Goal: Task Accomplishment & Management: Manage account settings

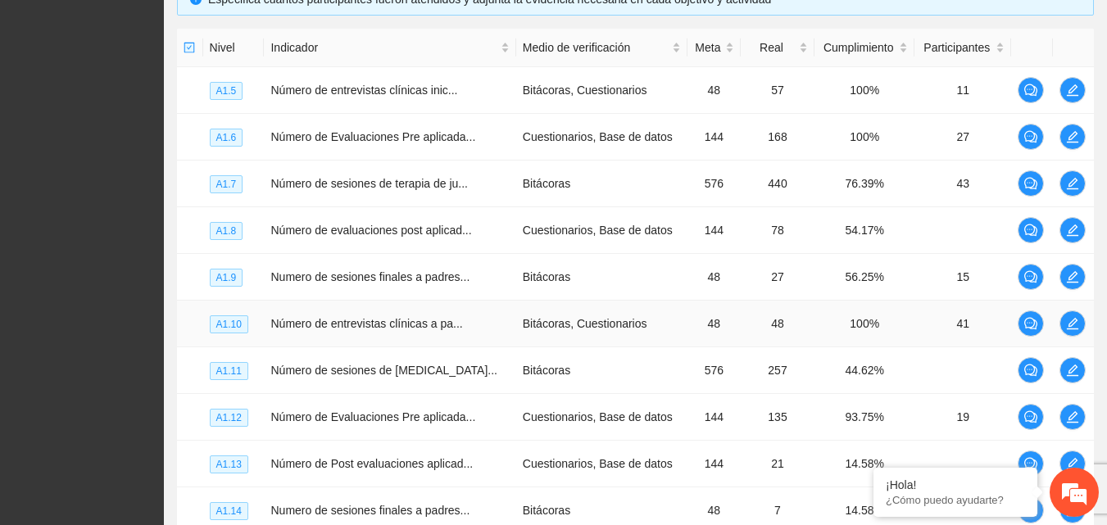
scroll to position [547, 0]
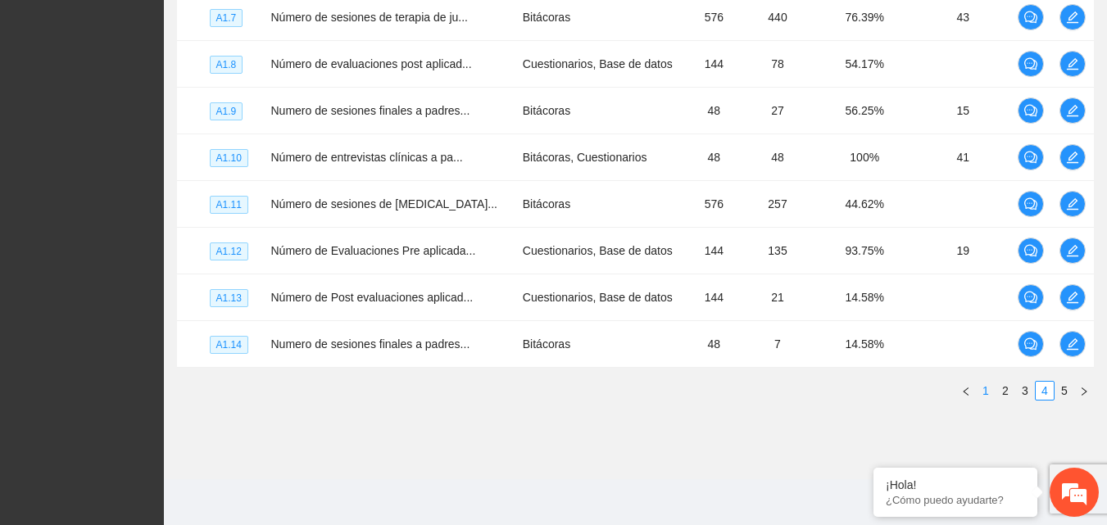
click at [987, 397] on link "1" at bounding box center [986, 391] width 18 height 18
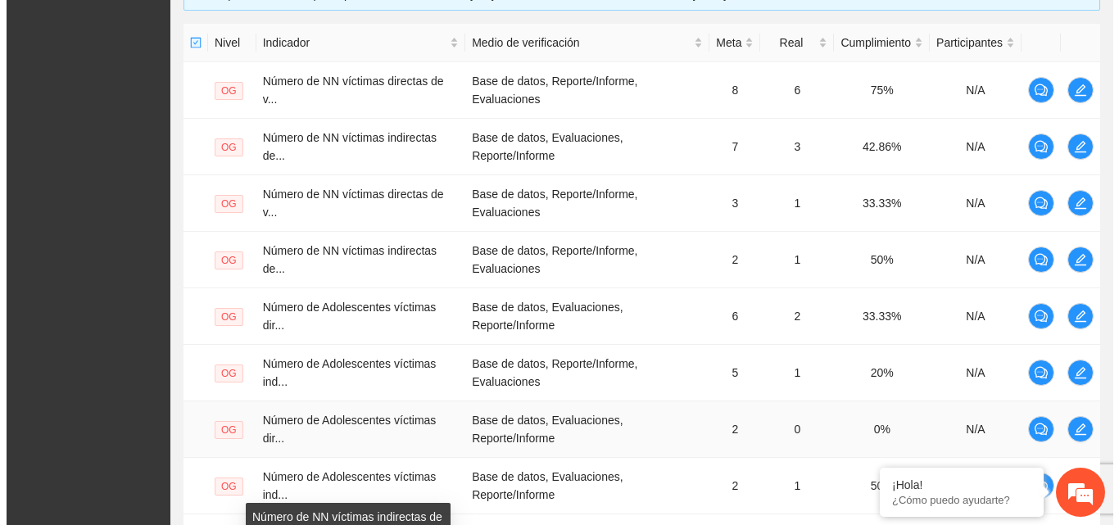
scroll to position [318, 0]
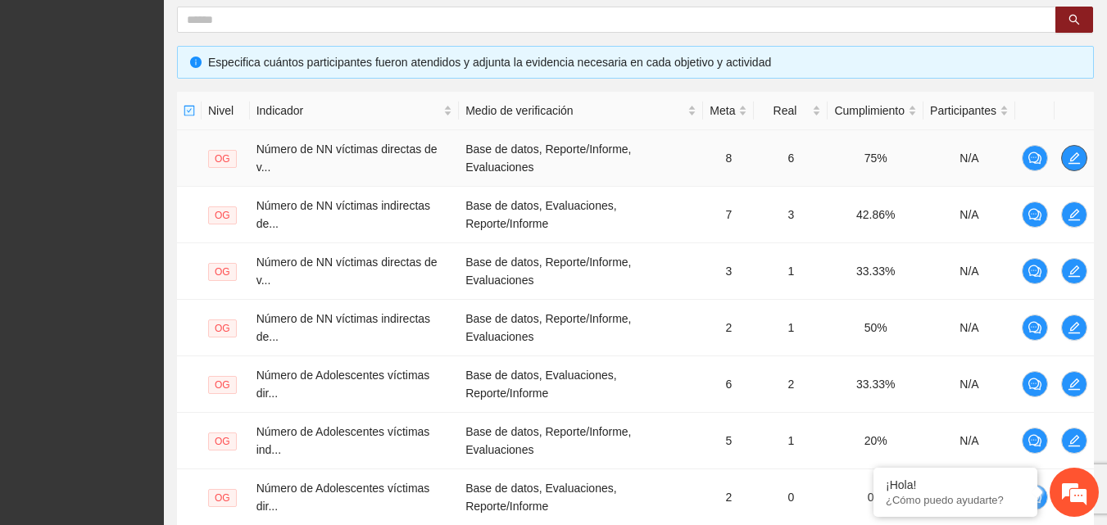
click at [1074, 161] on icon "edit" at bounding box center [1074, 157] width 11 height 11
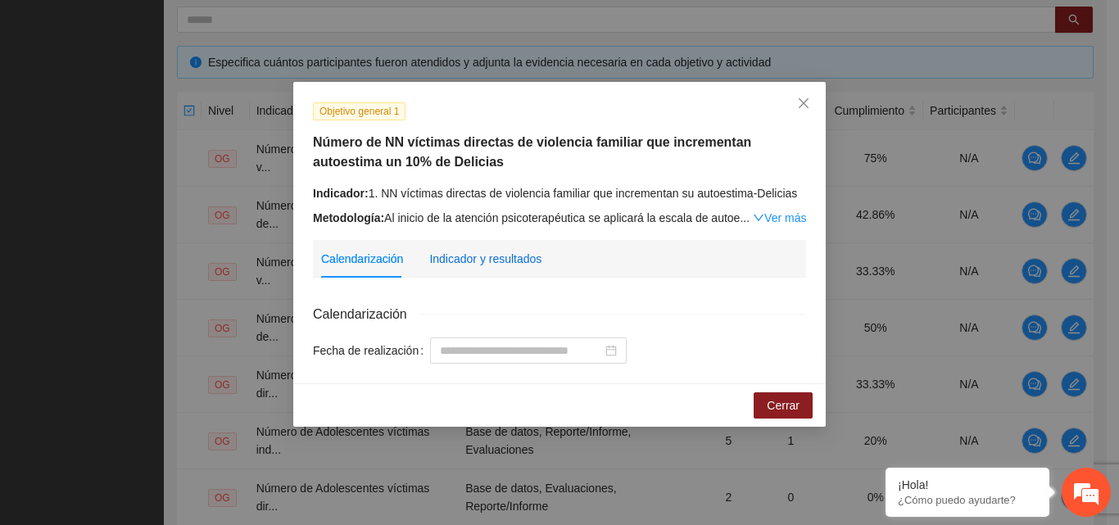
click at [511, 260] on div "Indicador y resultados" at bounding box center [485, 259] width 112 height 18
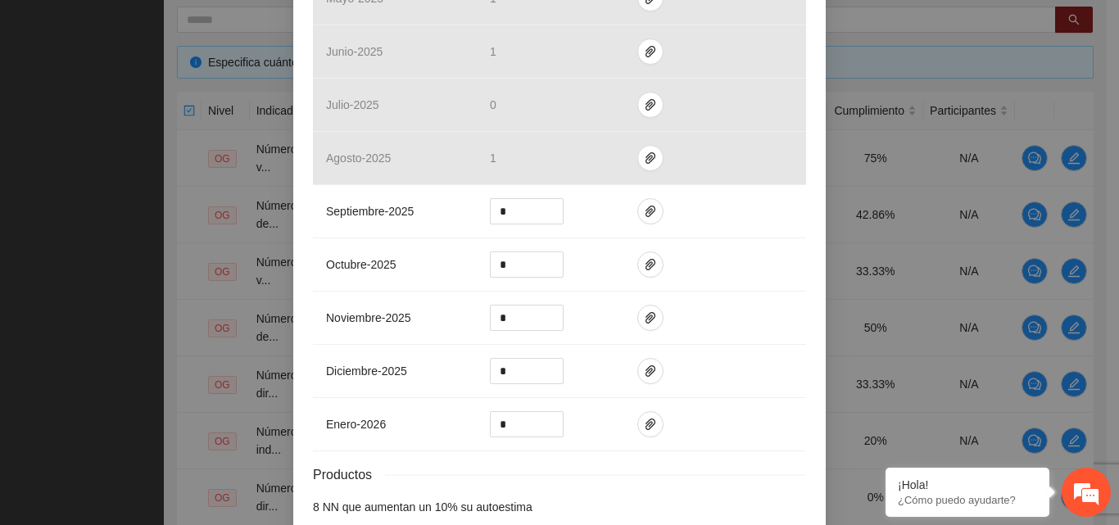
scroll to position [720, 0]
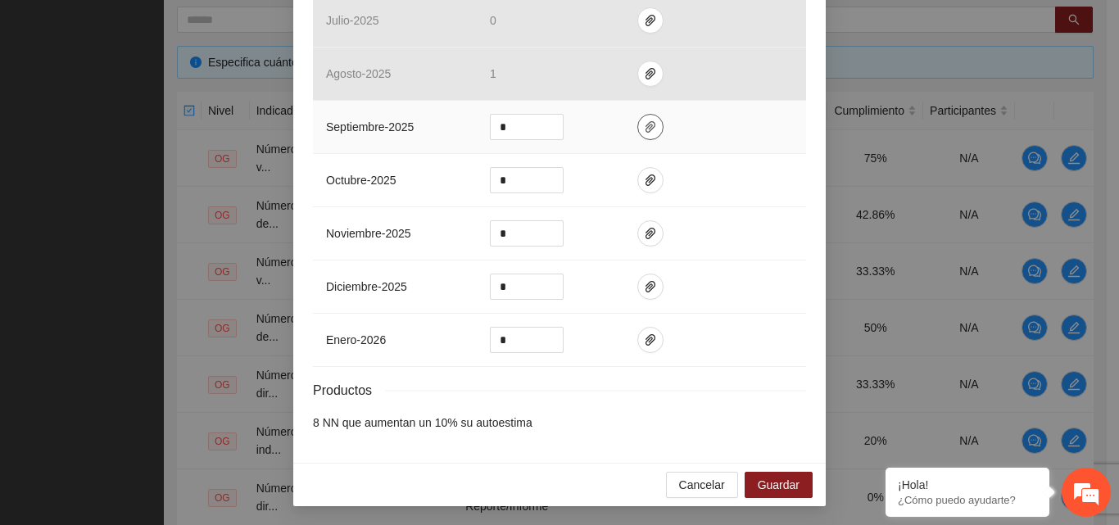
click at [649, 135] on button "button" at bounding box center [651, 127] width 26 height 26
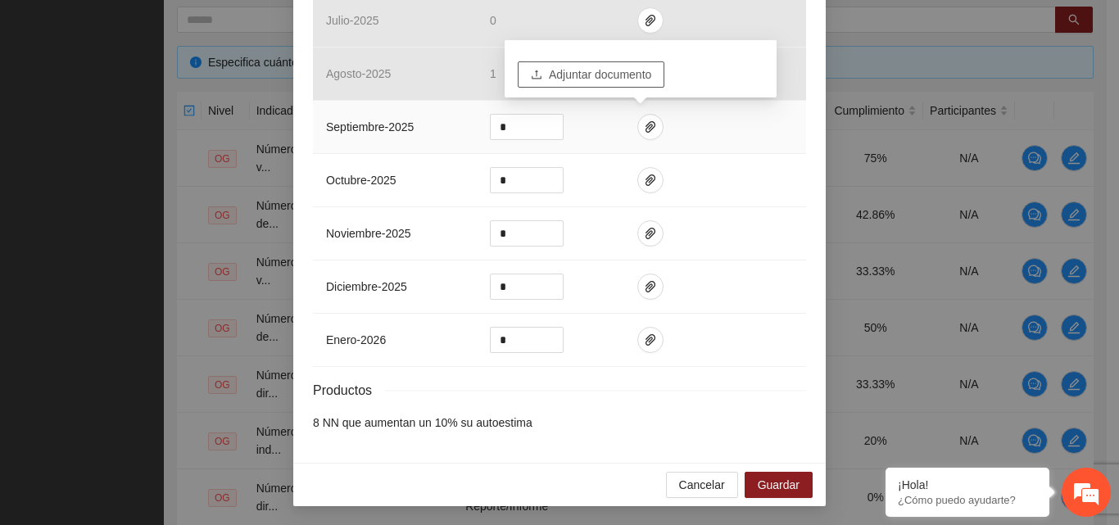
click at [620, 79] on span "Adjuntar documento" at bounding box center [600, 75] width 102 height 18
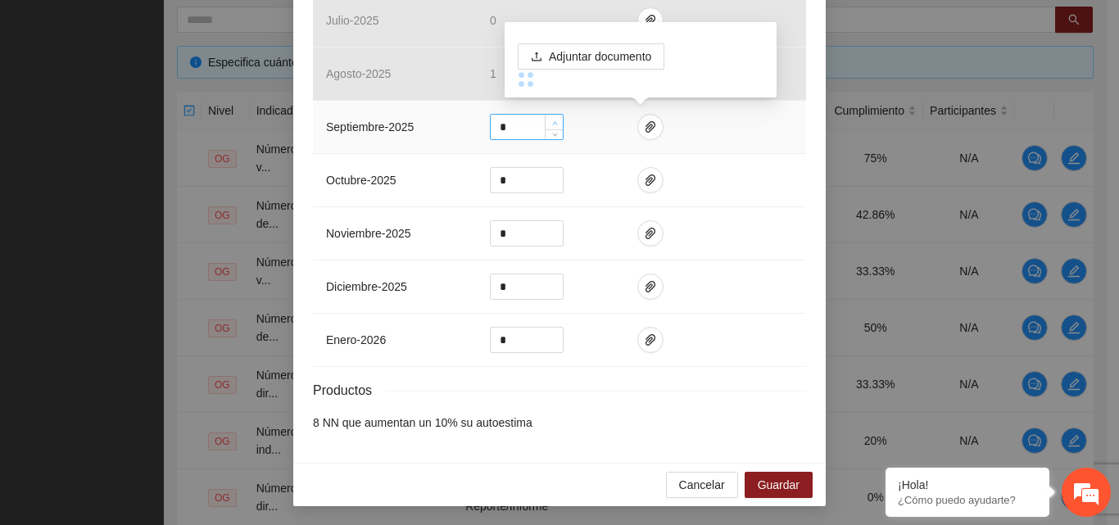
type input "*"
click at [550, 119] on span "up" at bounding box center [555, 123] width 10 height 10
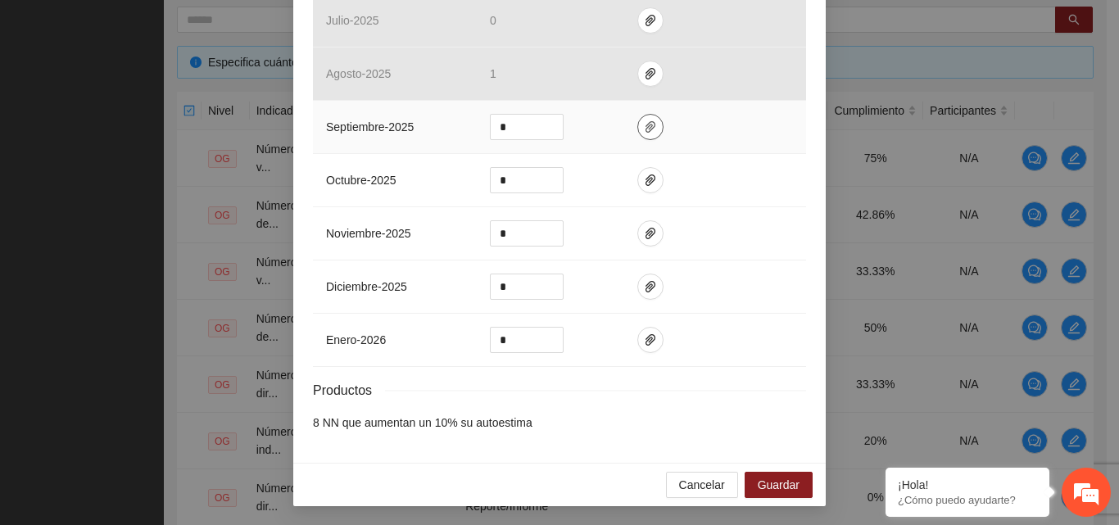
click at [638, 125] on span "paper-clip" at bounding box center [650, 126] width 25 height 13
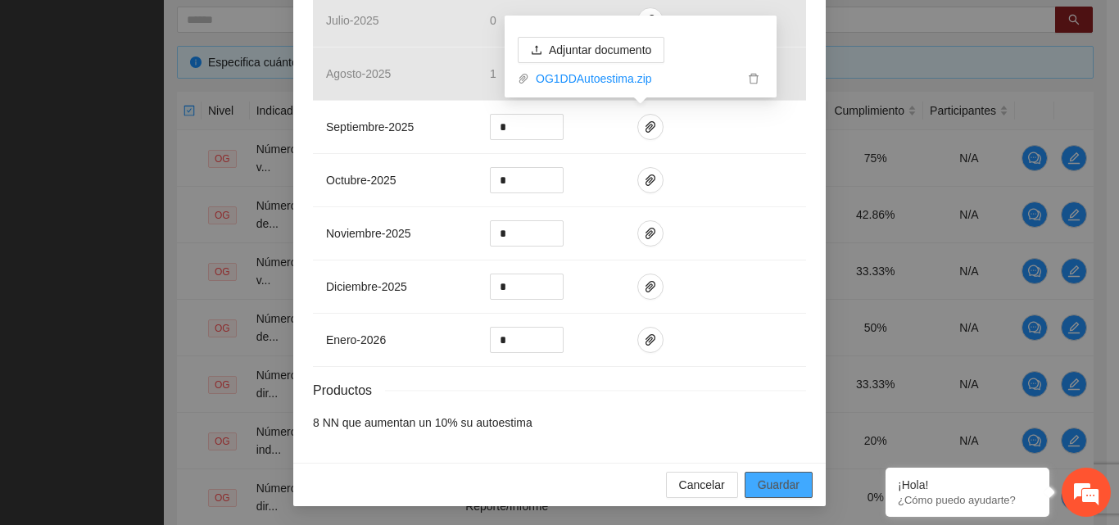
click at [770, 489] on span "Guardar" at bounding box center [779, 485] width 42 height 18
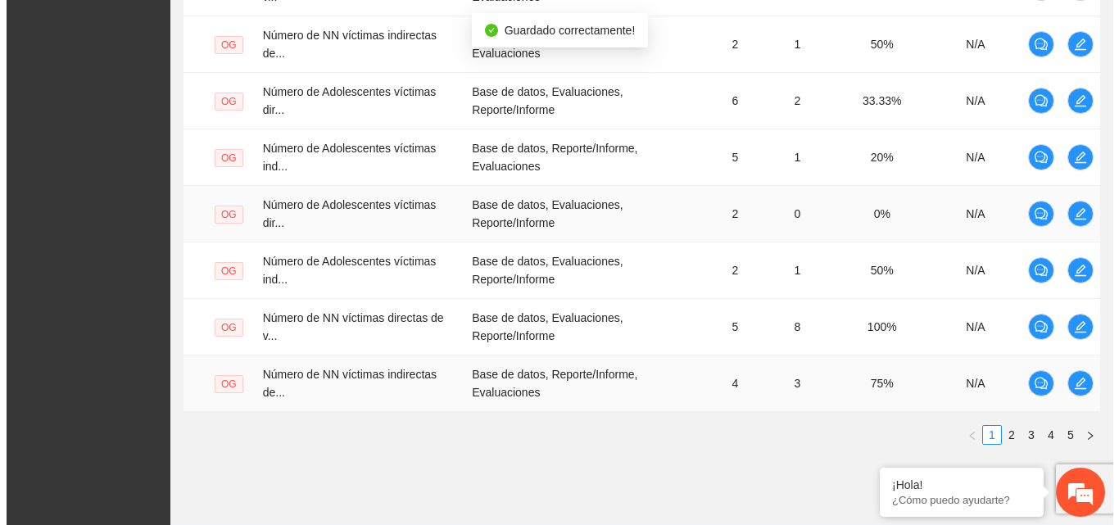
scroll to position [646, 0]
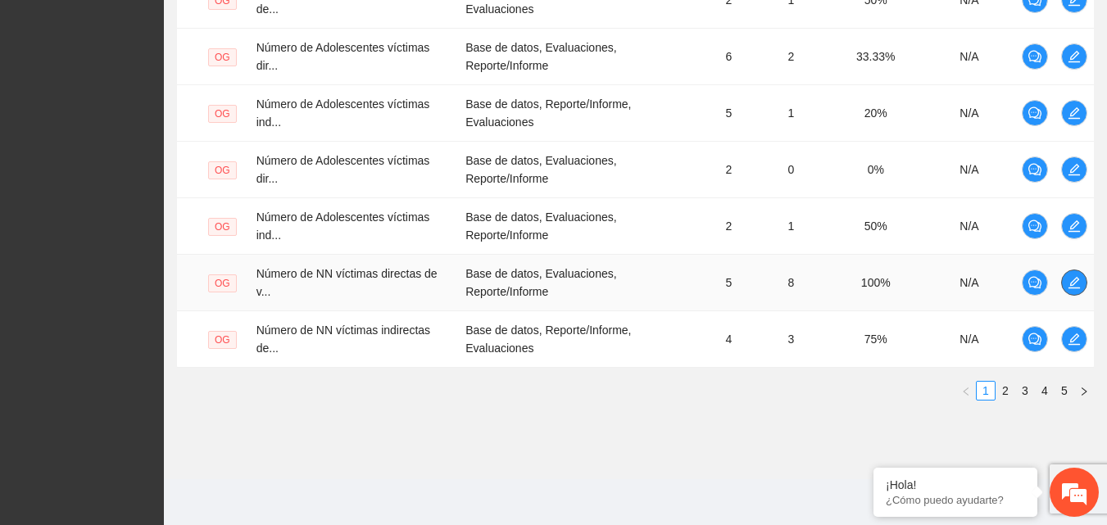
click at [1069, 280] on icon "edit" at bounding box center [1074, 282] width 13 height 13
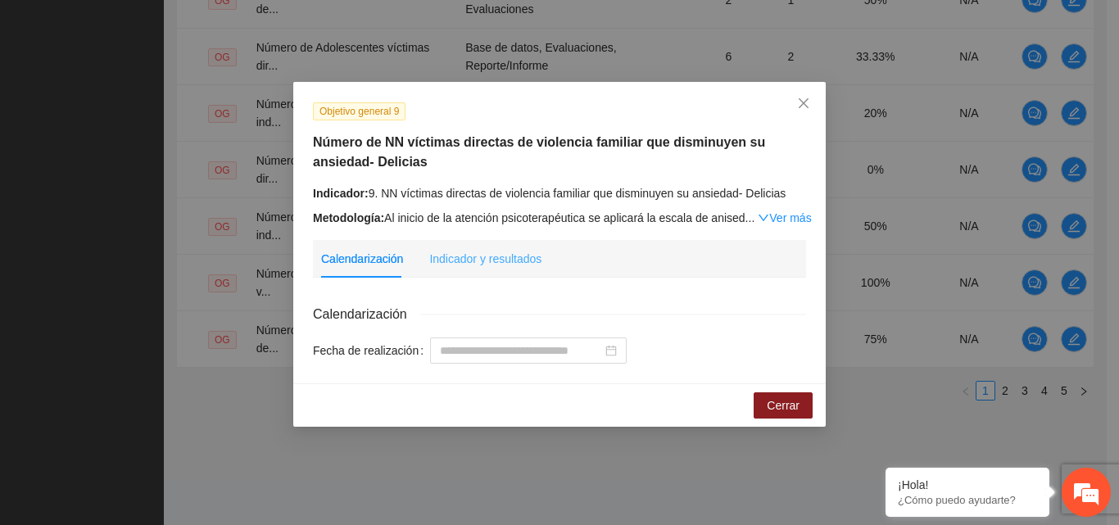
click at [505, 267] on div "Indicador y resultados" at bounding box center [485, 259] width 112 height 38
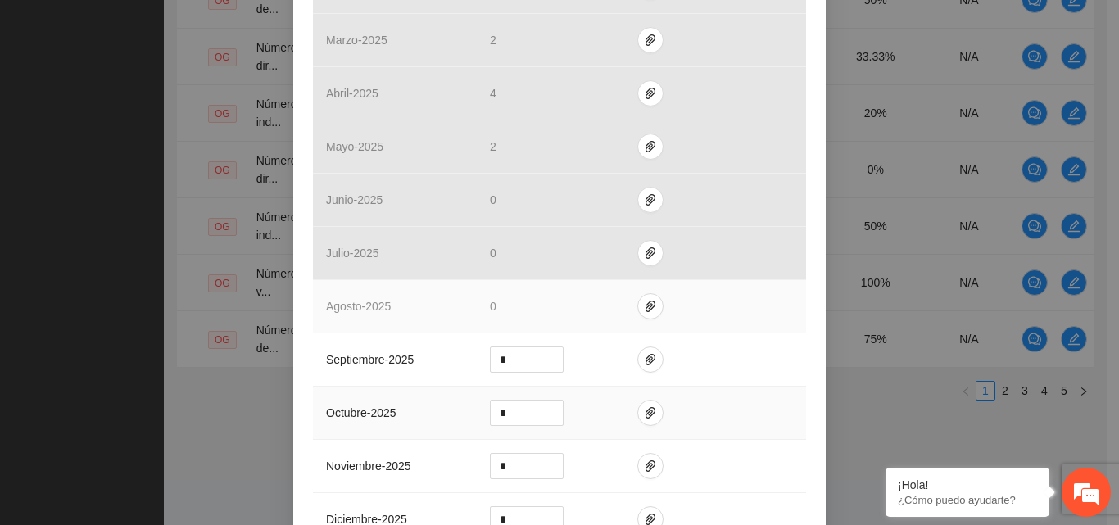
scroll to position [574, 0]
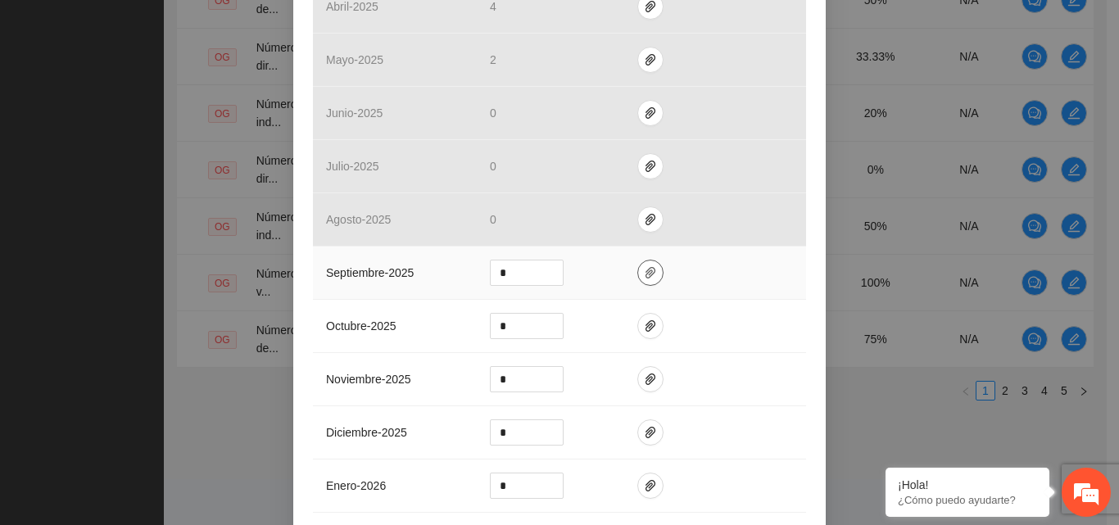
click at [644, 270] on icon "paper-clip" at bounding box center [650, 272] width 13 height 13
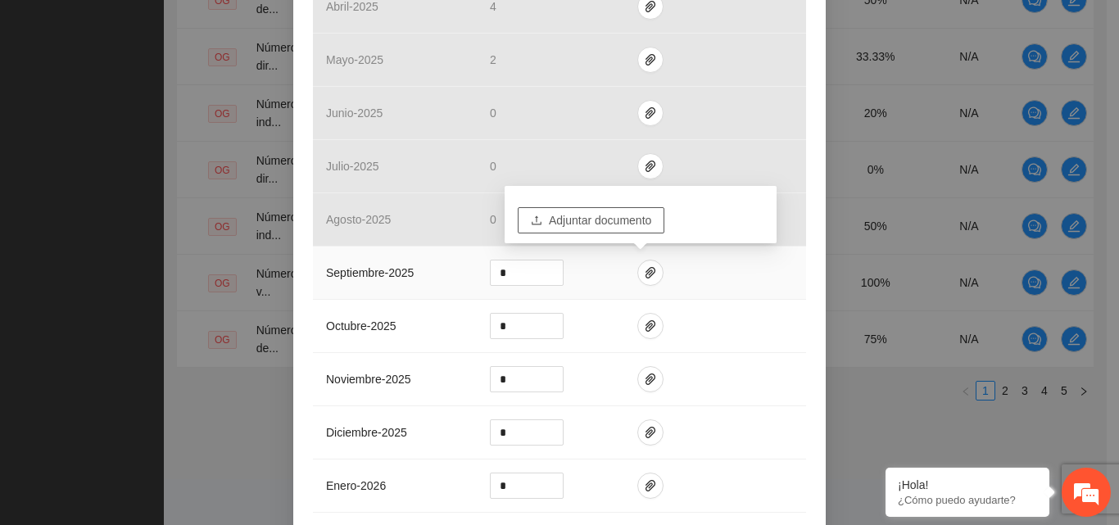
click at [618, 223] on span "Adjuntar documento" at bounding box center [600, 220] width 102 height 18
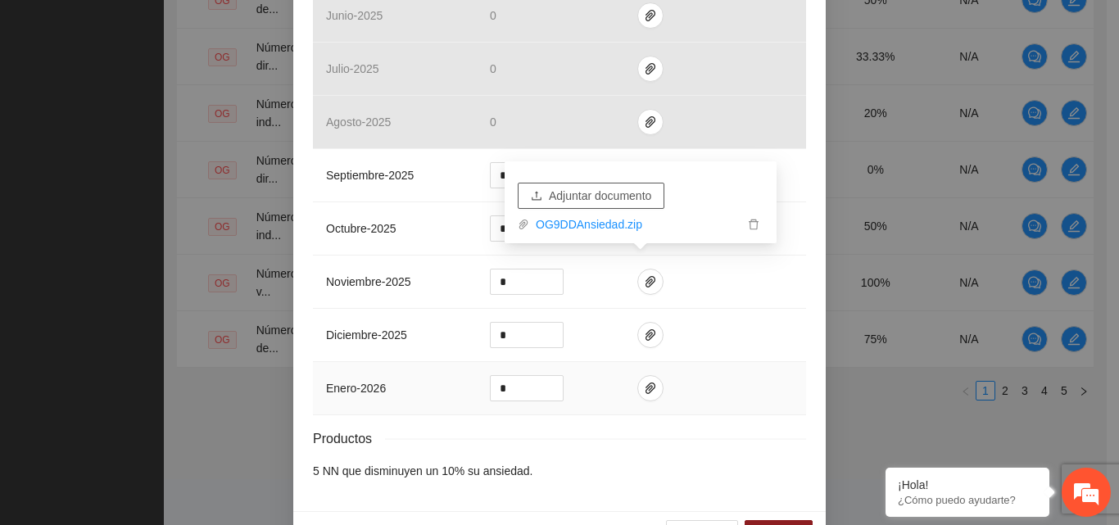
scroll to position [720, 0]
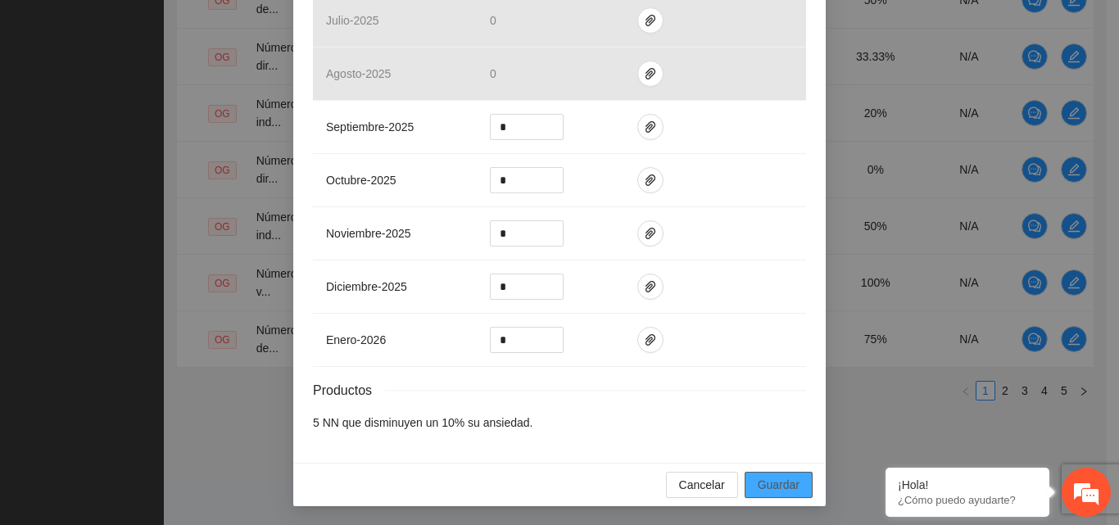
click at [770, 489] on span "Guardar" at bounding box center [779, 485] width 42 height 18
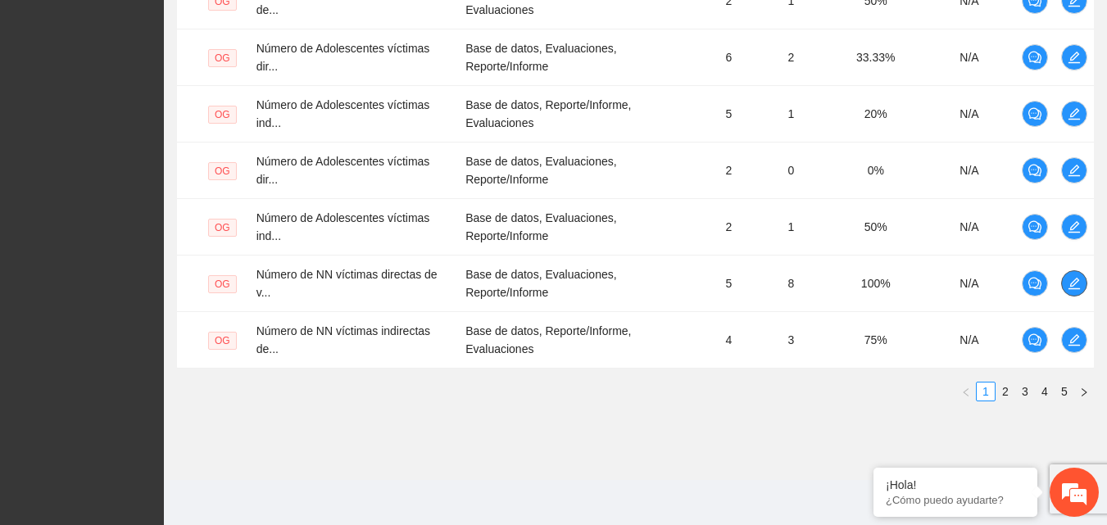
scroll to position [646, 0]
click at [1006, 393] on link "2" at bounding box center [1006, 391] width 18 height 18
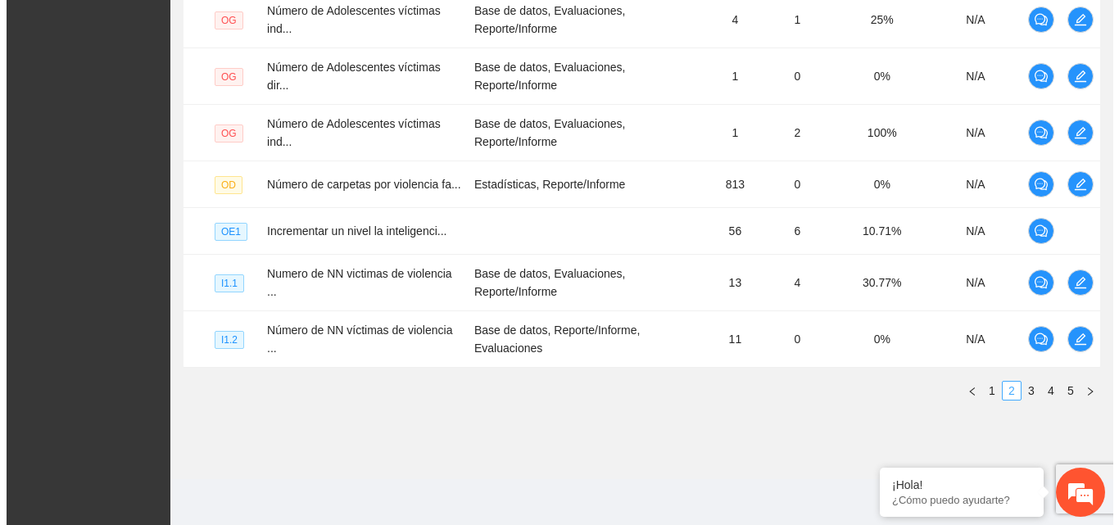
scroll to position [626, 0]
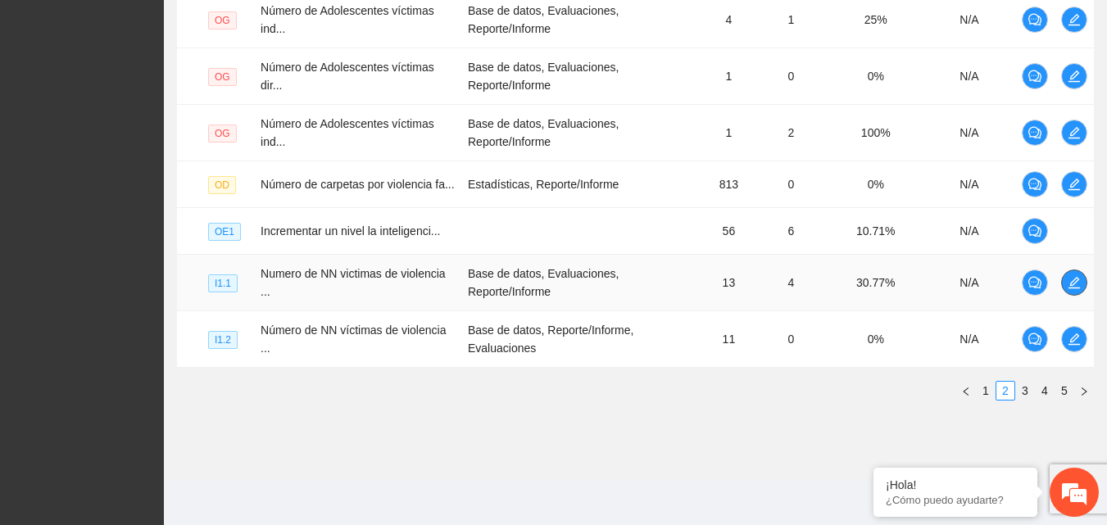
click at [1076, 288] on icon "edit" at bounding box center [1074, 282] width 11 height 11
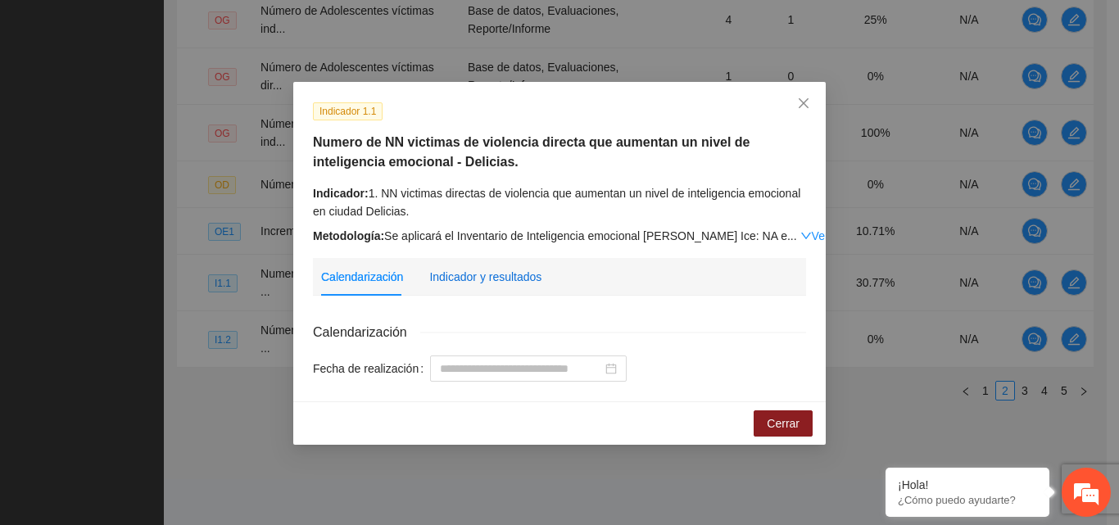
click at [530, 276] on div "Indicador y resultados" at bounding box center [485, 277] width 112 height 18
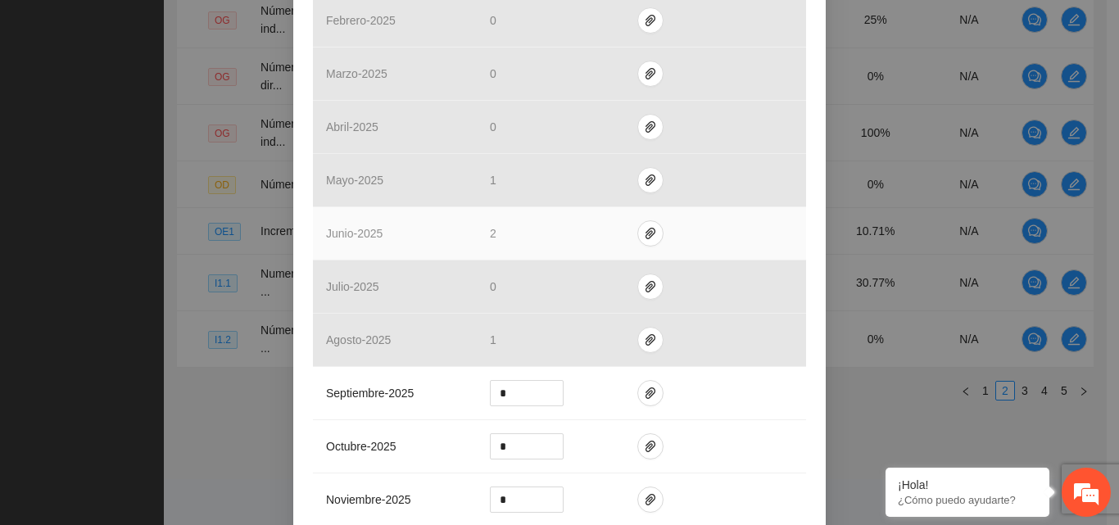
scroll to position [492, 0]
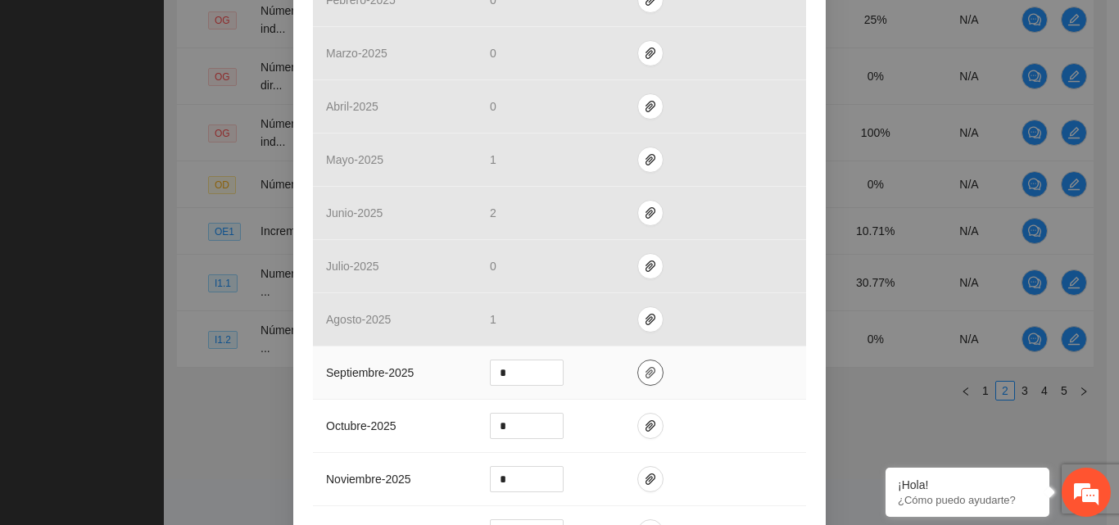
click at [646, 375] on icon "paper-clip" at bounding box center [651, 372] width 10 height 11
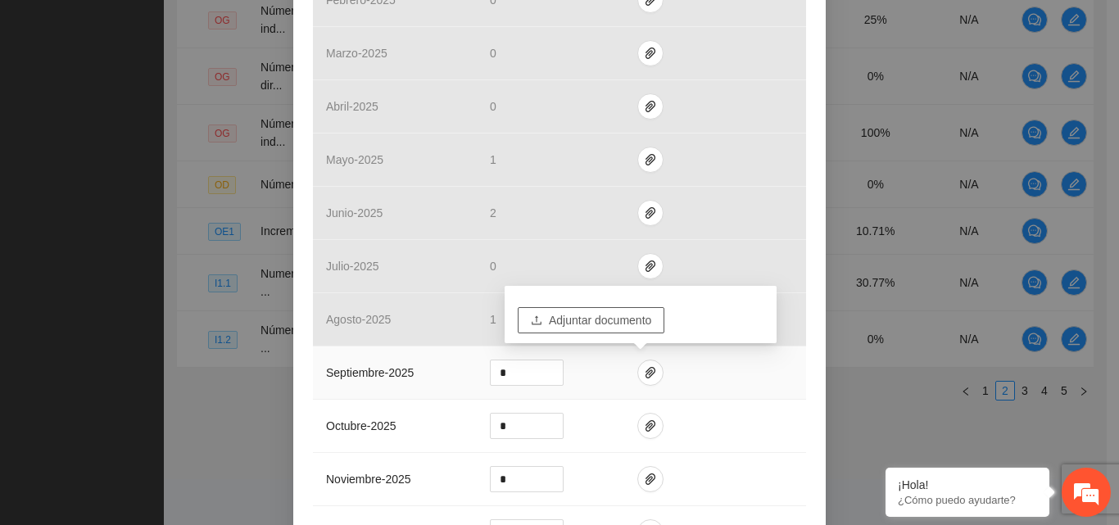
click at [620, 324] on span "Adjuntar documento" at bounding box center [600, 320] width 102 height 18
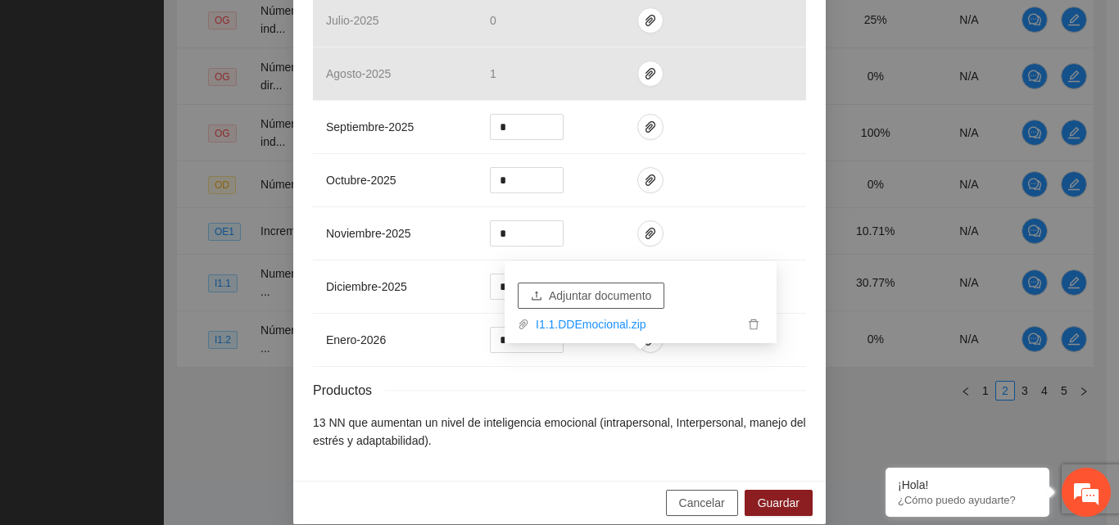
scroll to position [756, 0]
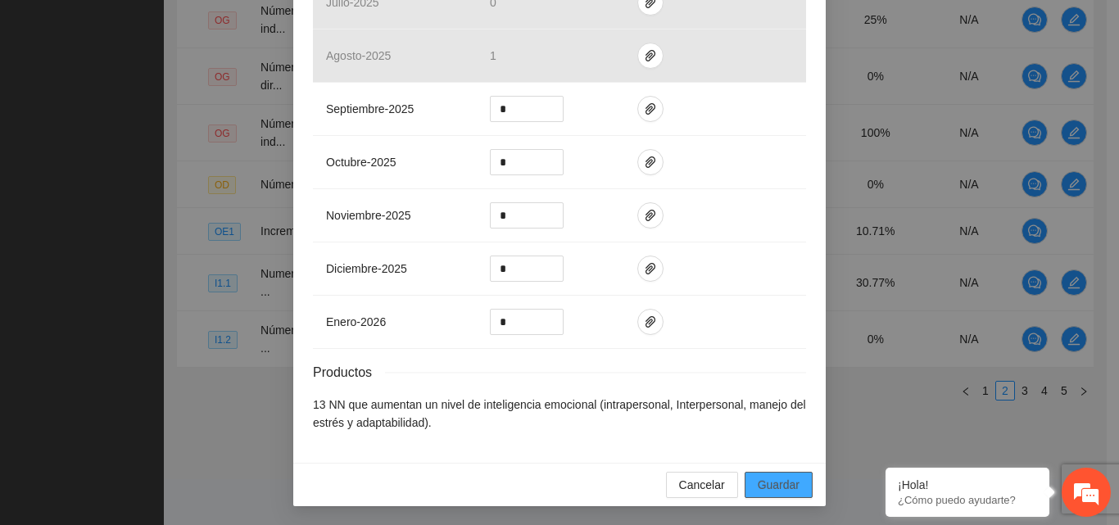
click at [776, 488] on span "Guardar" at bounding box center [779, 485] width 42 height 18
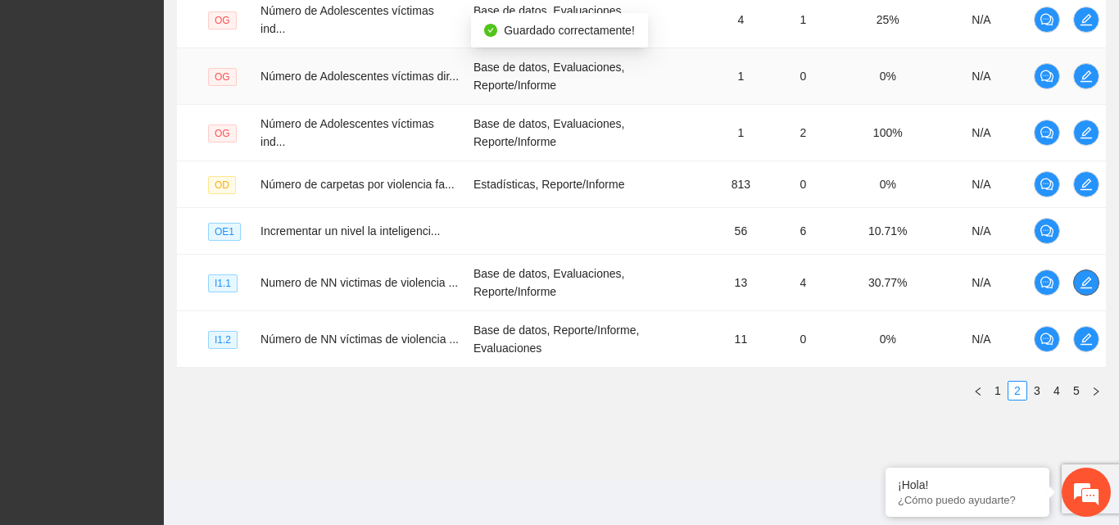
scroll to position [547, 0]
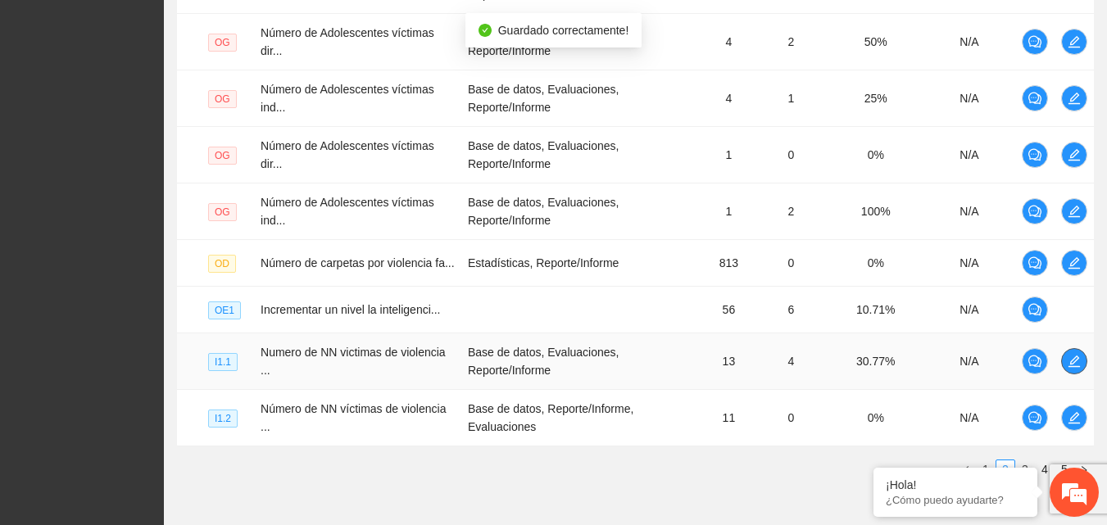
click at [1075, 358] on icon "edit" at bounding box center [1074, 361] width 11 height 11
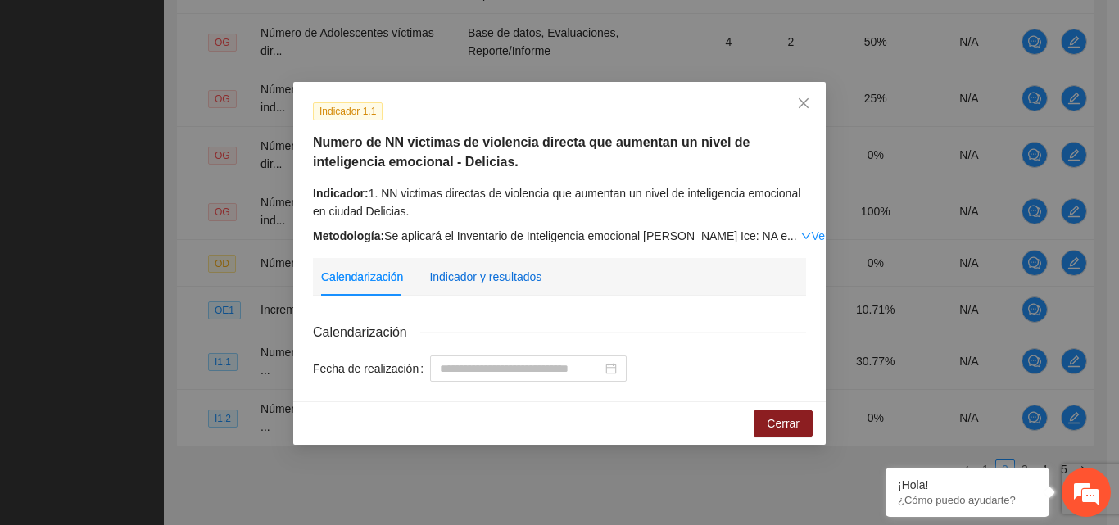
click at [468, 284] on div "Indicador y resultados" at bounding box center [485, 277] width 112 height 18
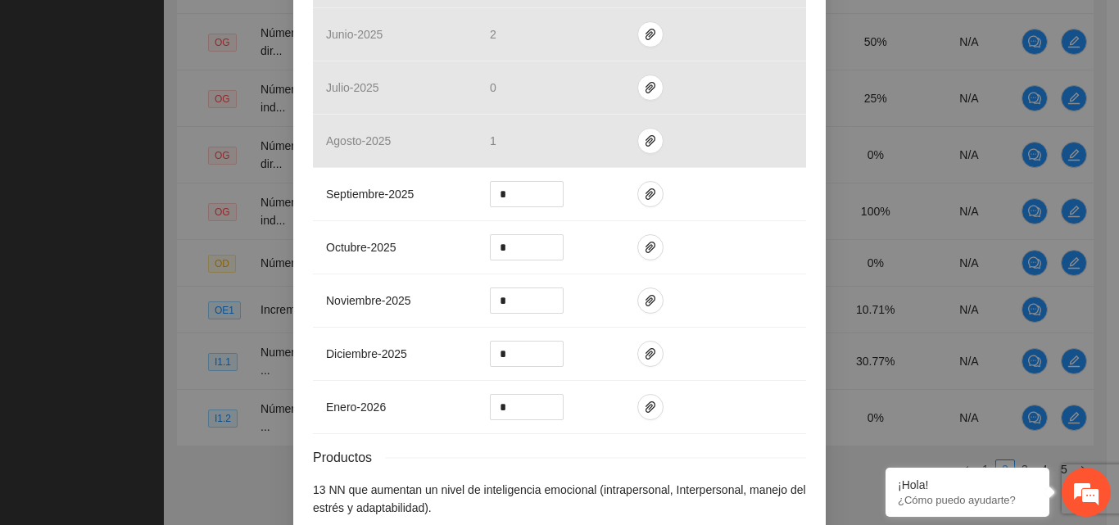
scroll to position [738, 0]
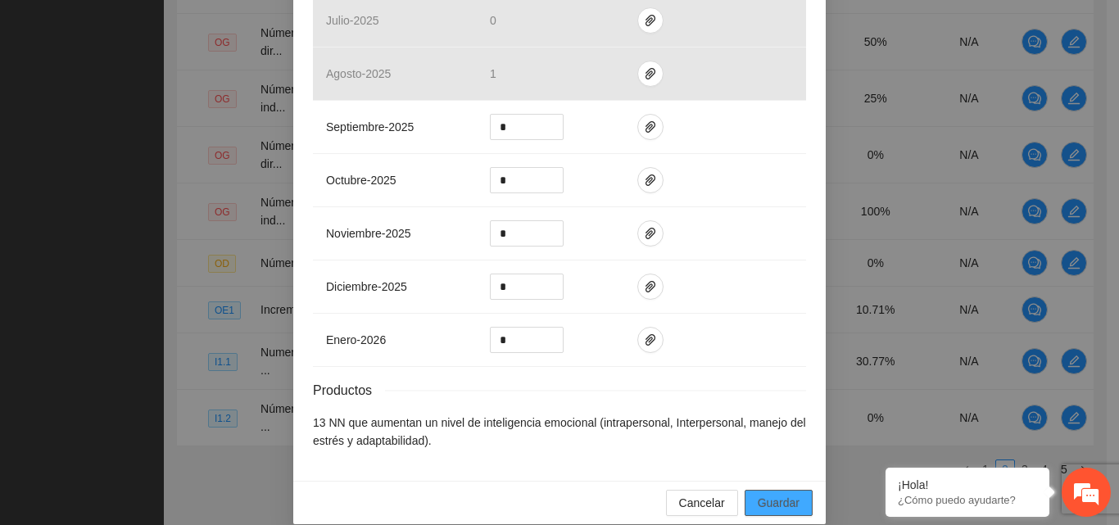
click at [764, 499] on span "Guardar" at bounding box center [779, 503] width 42 height 18
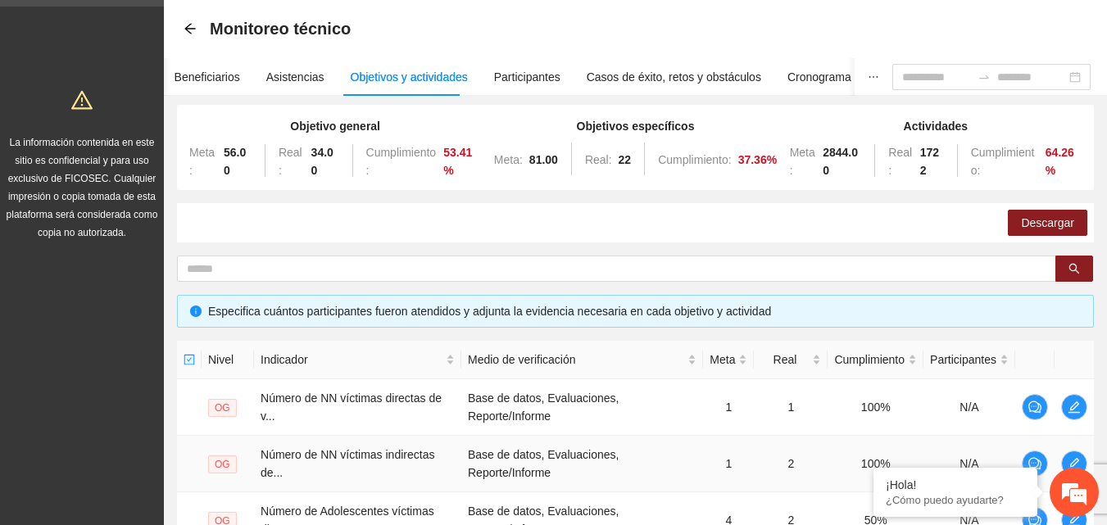
scroll to position [0, 0]
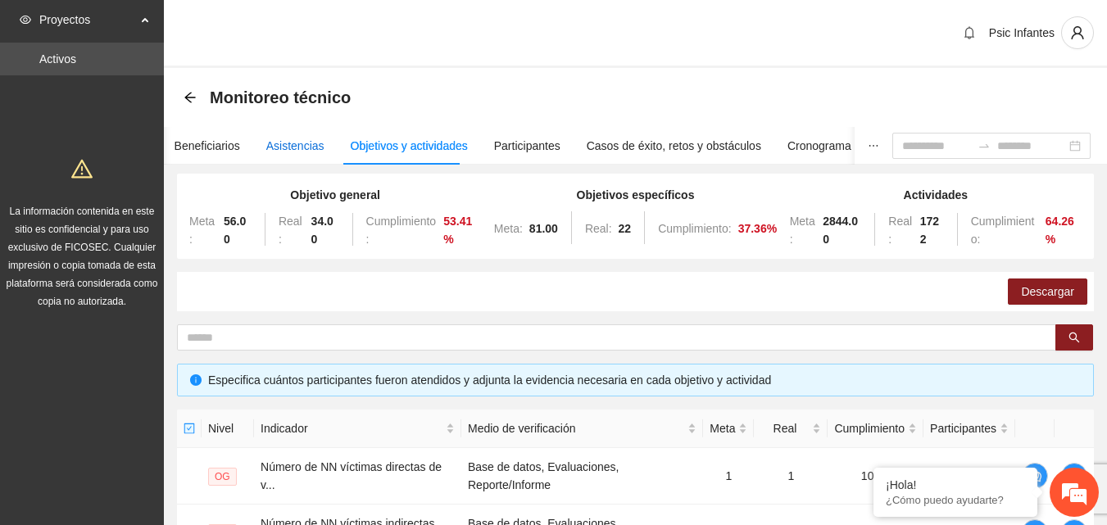
click at [279, 152] on div "Asistencias" at bounding box center [295, 146] width 58 height 18
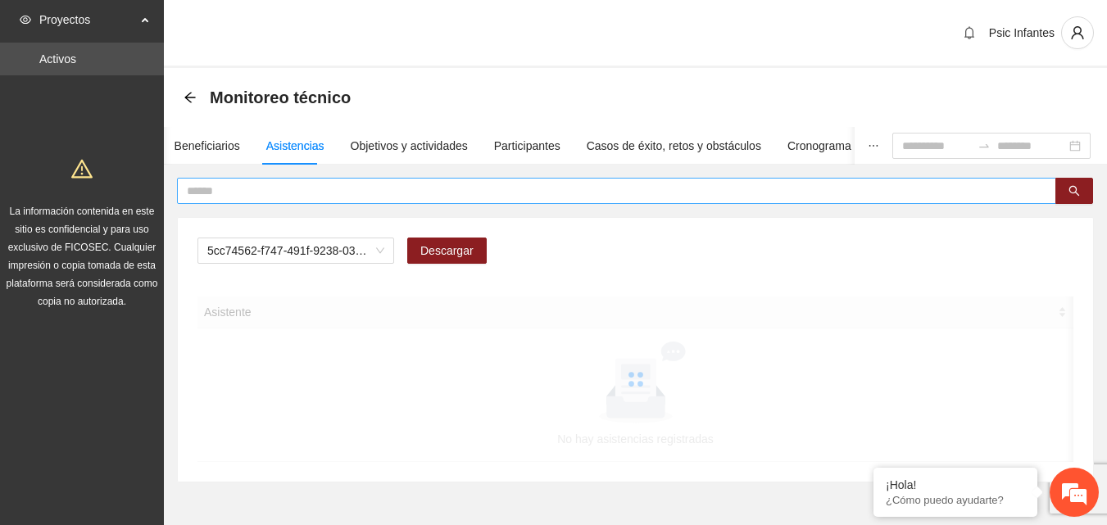
click at [321, 190] on input "text" at bounding box center [610, 191] width 847 height 18
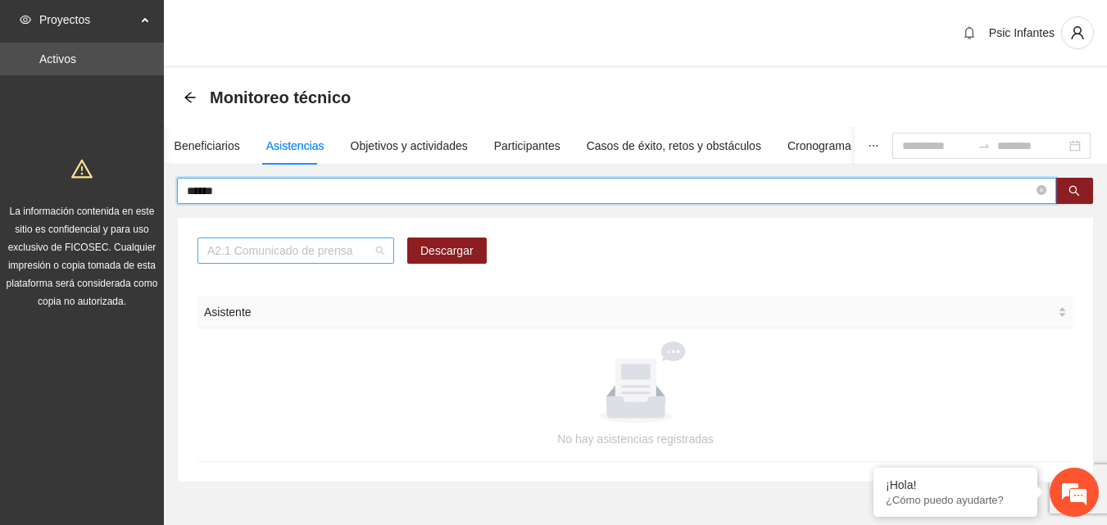
click at [370, 261] on span "A2.1 Comunicado de prensa" at bounding box center [295, 250] width 177 height 25
type input "*****"
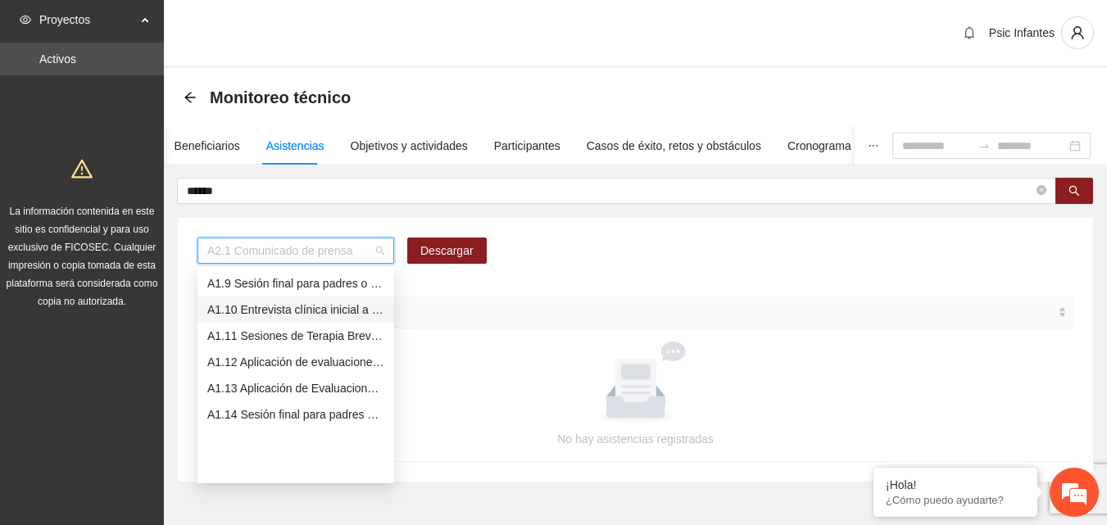
scroll to position [46, 0]
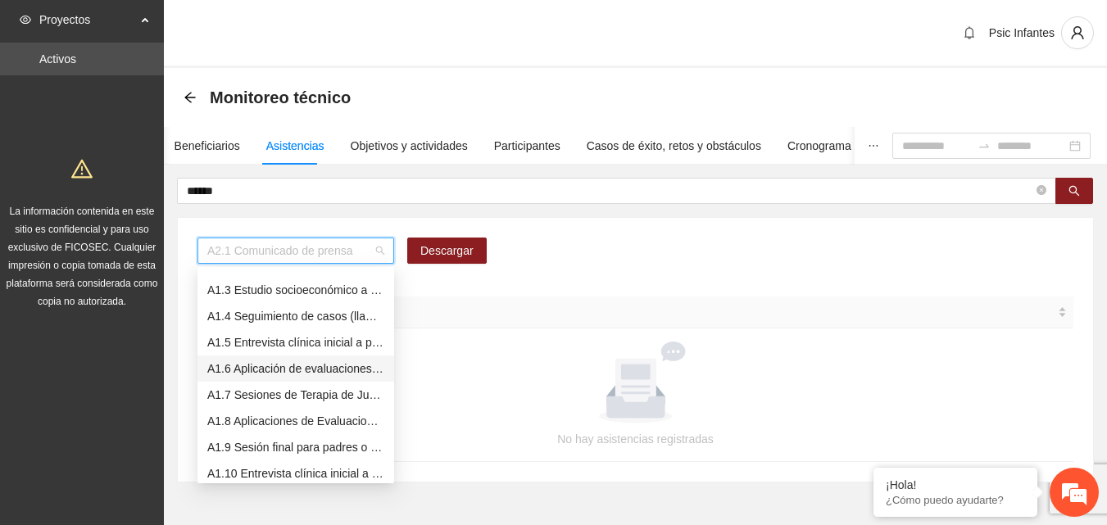
click at [323, 366] on div "A1.6 Aplicación de evaluaciones Pre a NN" at bounding box center [295, 369] width 177 height 18
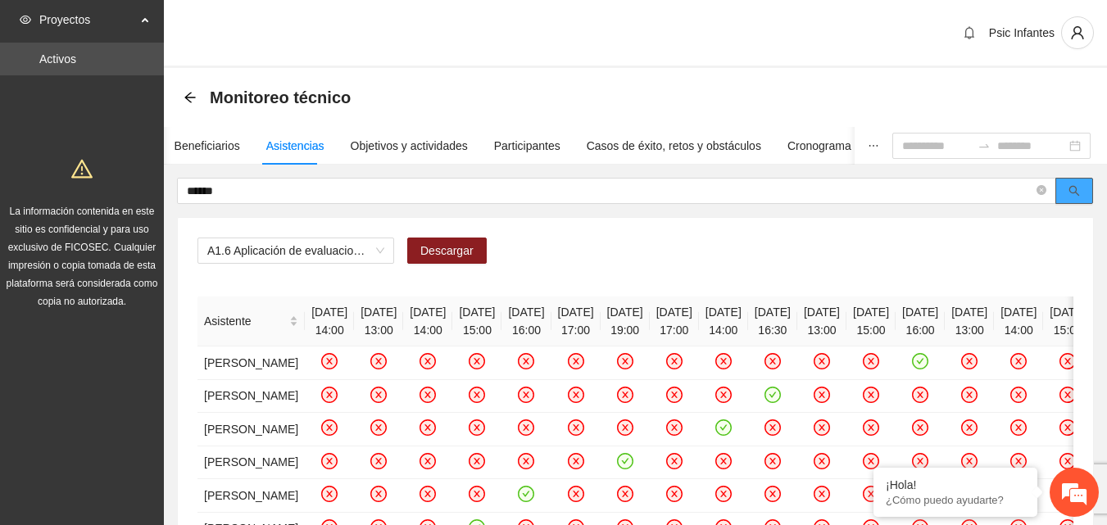
click at [1073, 194] on icon "search" at bounding box center [1074, 190] width 11 height 11
